Goal: Check status

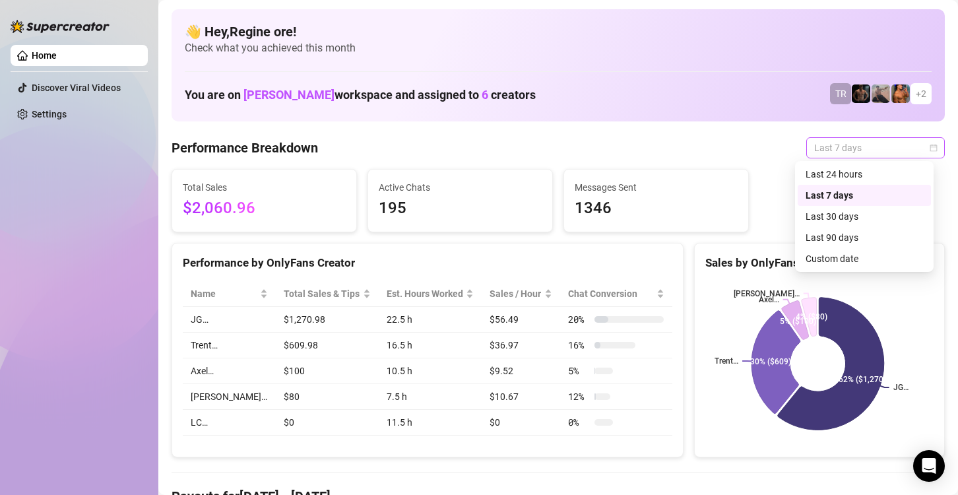
click at [865, 148] on span "Last 7 days" at bounding box center [875, 148] width 123 height 20
click at [838, 259] on div "Custom date" at bounding box center [863, 258] width 117 height 15
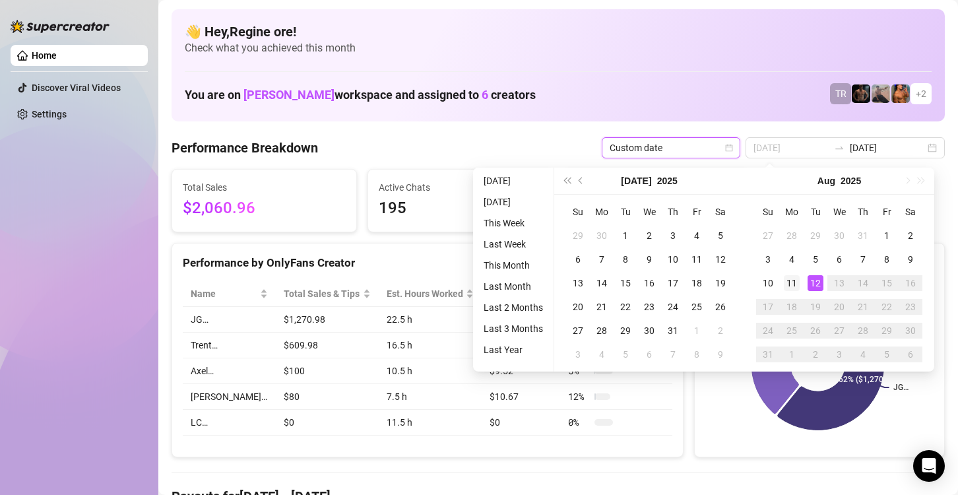
type input "[DATE]"
click at [788, 280] on div "11" at bounding box center [792, 283] width 16 height 16
click at [789, 280] on div "11" at bounding box center [792, 283] width 16 height 16
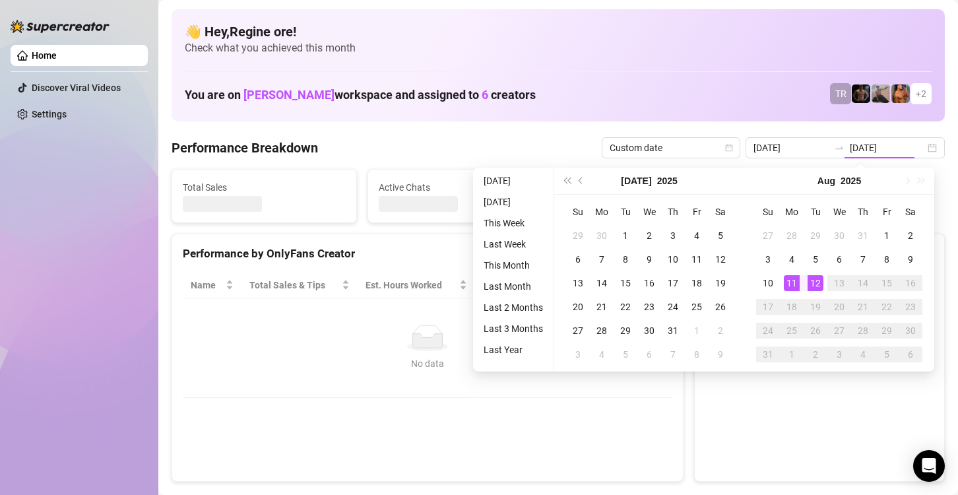
type input "[DATE]"
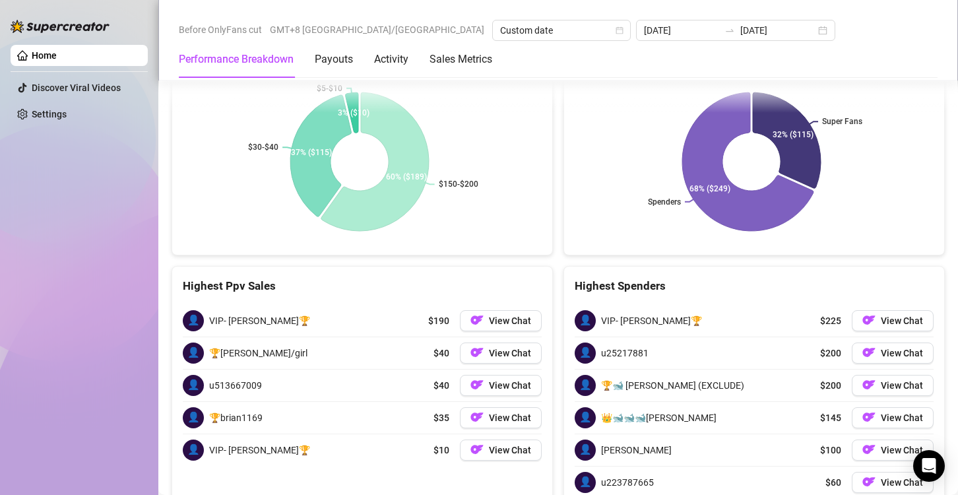
scroll to position [2126, 0]
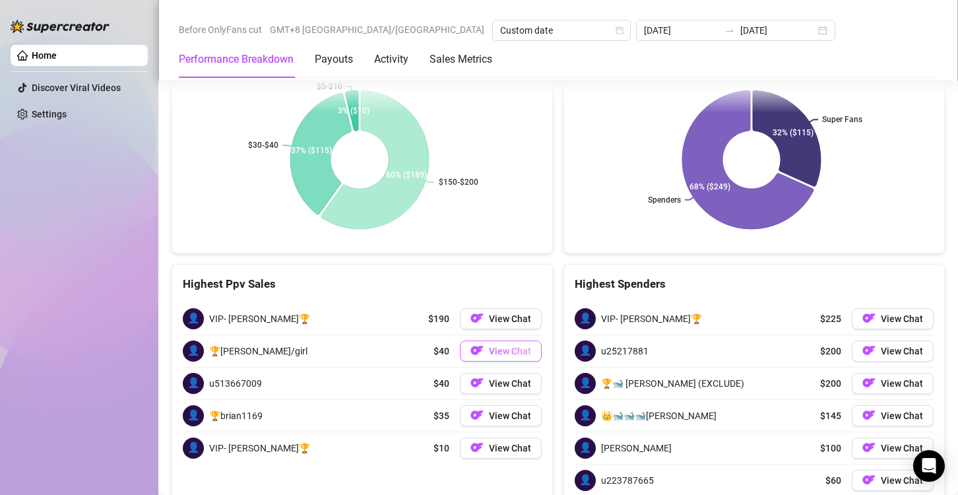
click at [504, 346] on span "View Chat" at bounding box center [510, 351] width 42 height 11
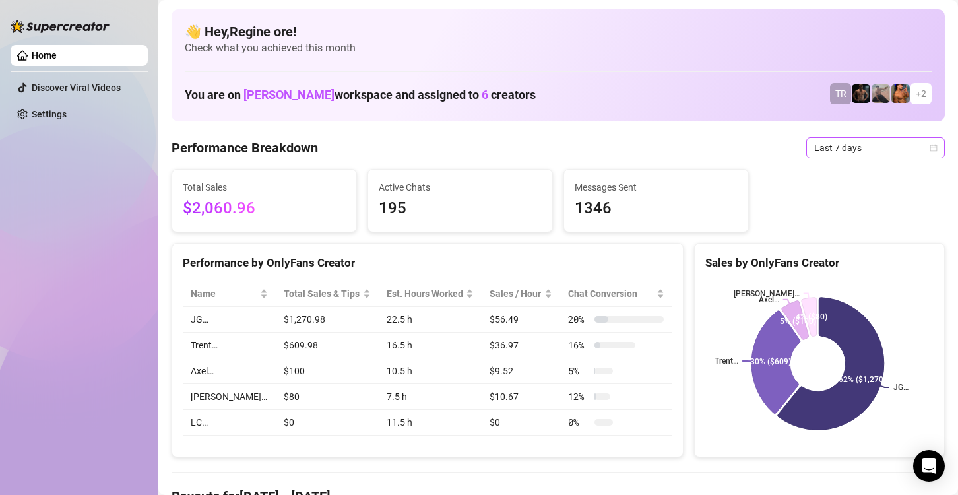
click at [828, 154] on span "Last 7 days" at bounding box center [875, 148] width 123 height 20
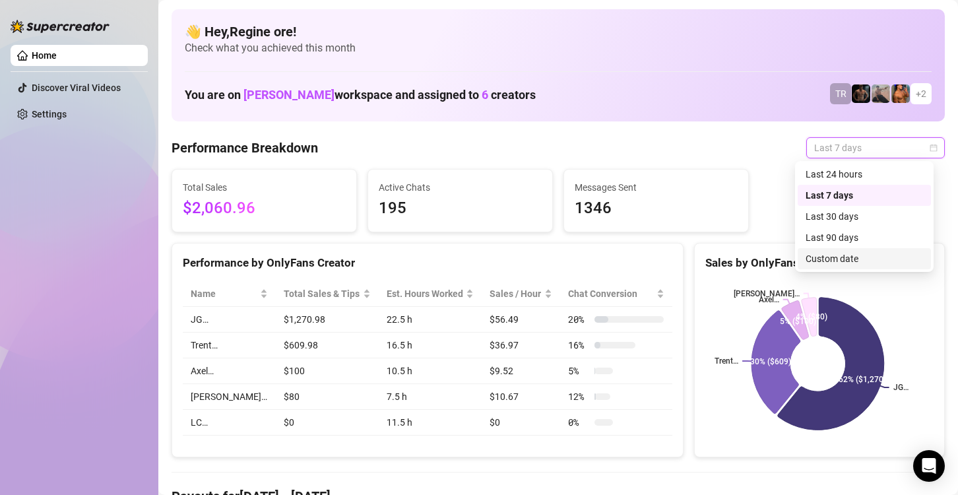
click at [851, 257] on div "Custom date" at bounding box center [863, 258] width 117 height 15
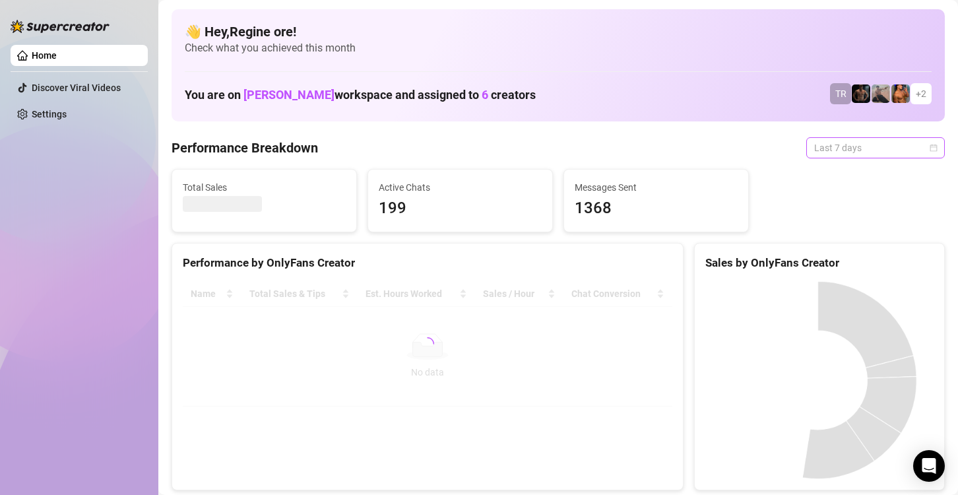
click at [838, 142] on span "Last 7 days" at bounding box center [875, 148] width 123 height 20
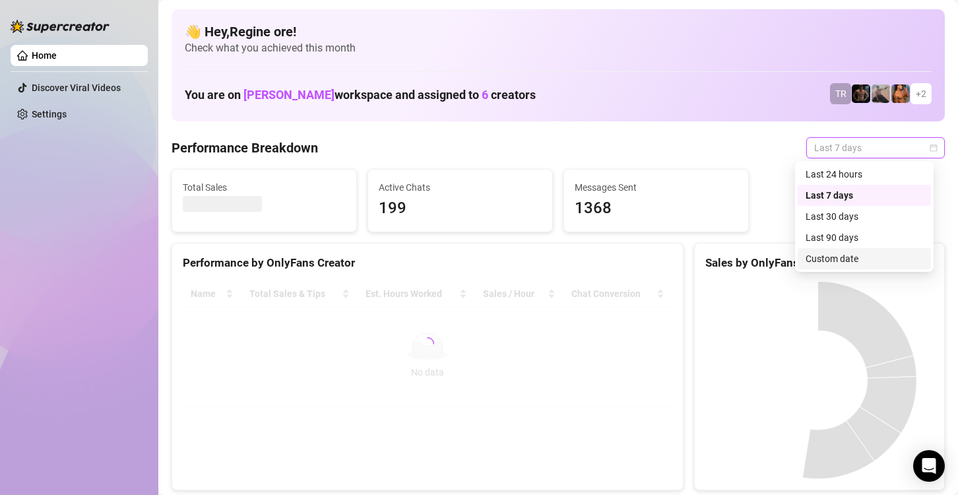
click at [845, 250] on div "Custom date" at bounding box center [863, 258] width 133 height 21
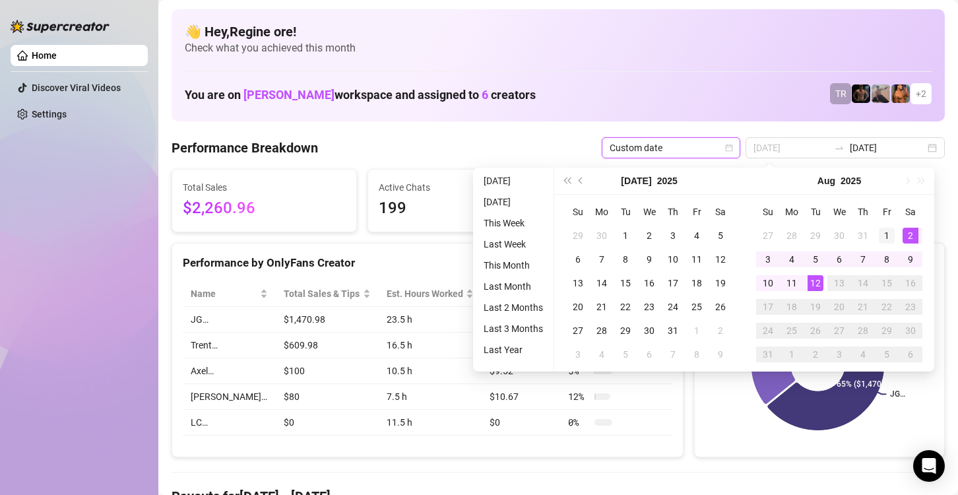
type input "[DATE]"
click at [888, 228] on div "1" at bounding box center [887, 236] width 16 height 16
click at [812, 288] on div "12" at bounding box center [815, 283] width 16 height 16
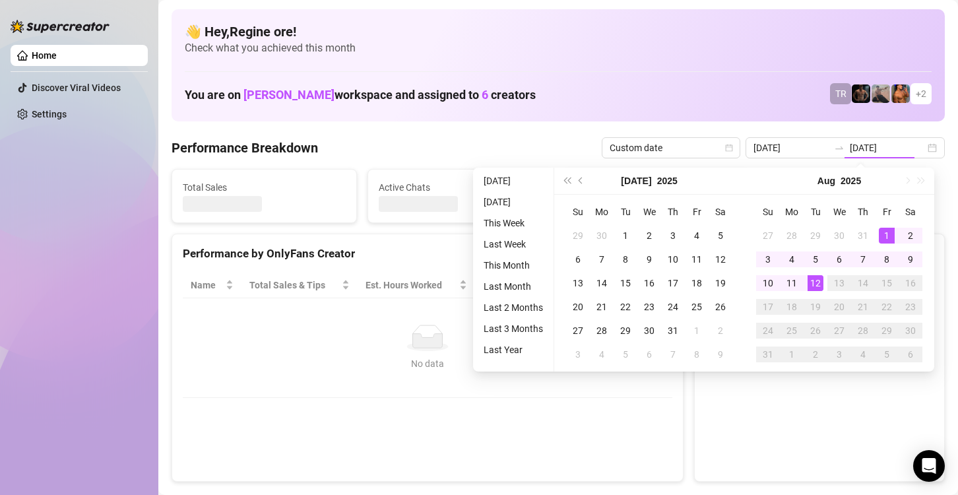
type input "2025-08-01"
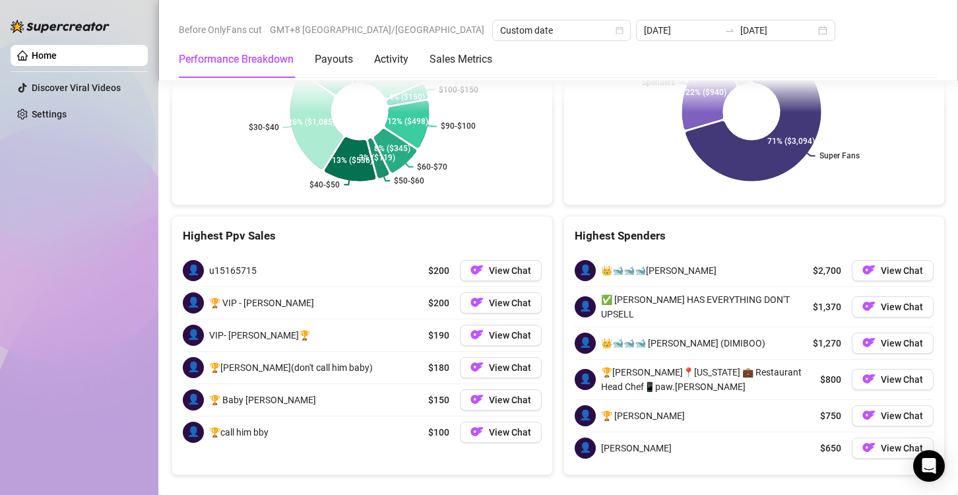
scroll to position [2126, 0]
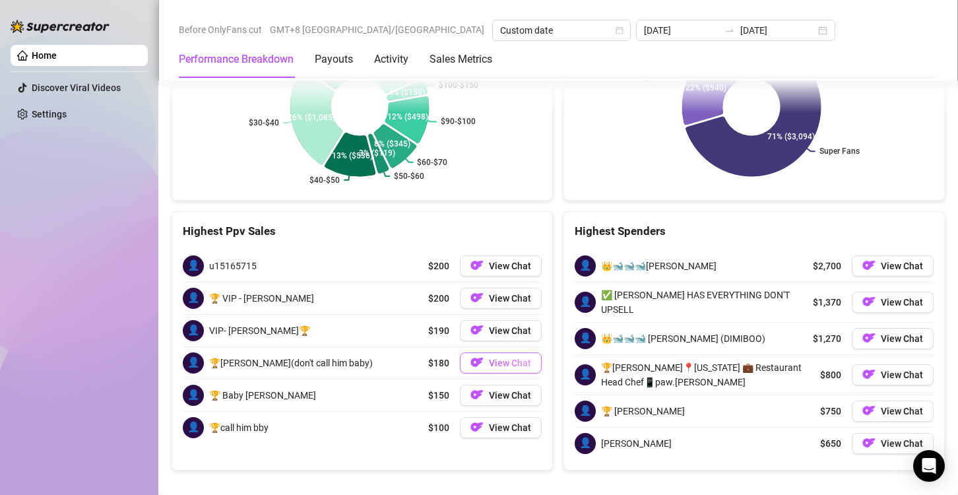
click at [489, 357] on span "View Chat" at bounding box center [510, 362] width 42 height 11
